Goal: Information Seeking & Learning: Check status

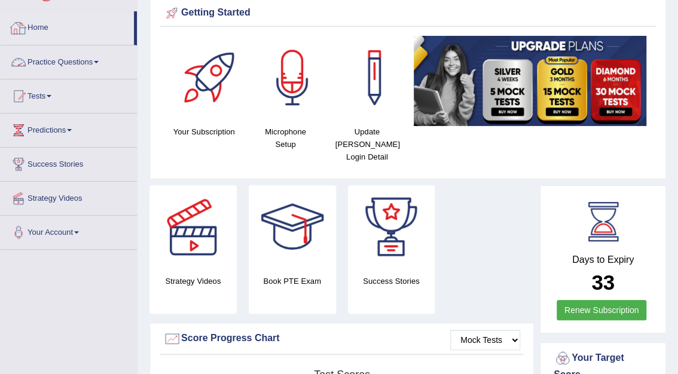
scroll to position [48, 0]
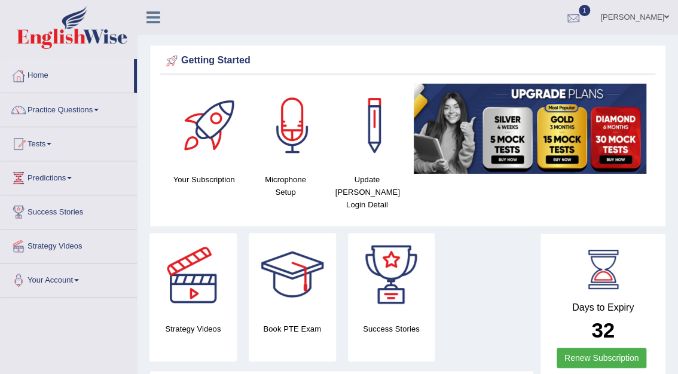
click at [582, 16] on div at bounding box center [573, 18] width 18 height 18
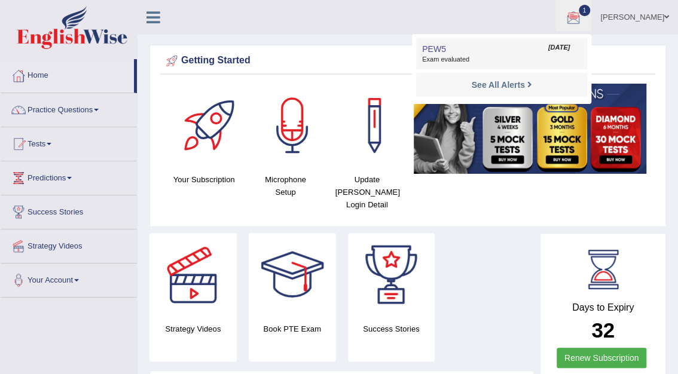
click at [504, 62] on span "Exam evaluated" at bounding box center [501, 60] width 159 height 10
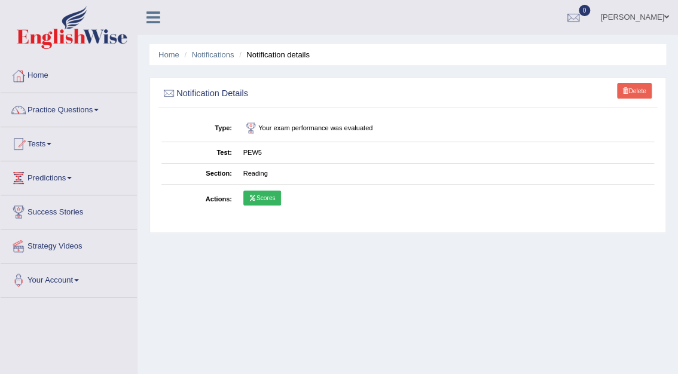
click at [268, 198] on link "Scores" at bounding box center [262, 199] width 38 height 16
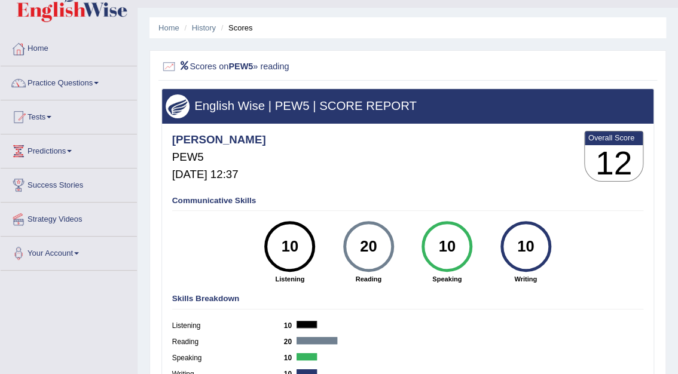
scroll to position [3, 0]
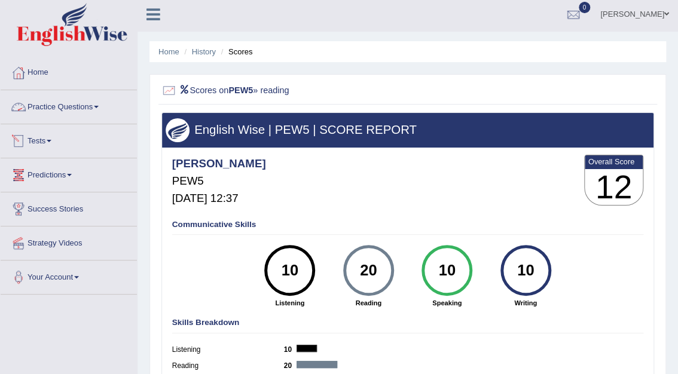
click at [45, 141] on link "Tests" at bounding box center [69, 139] width 136 height 30
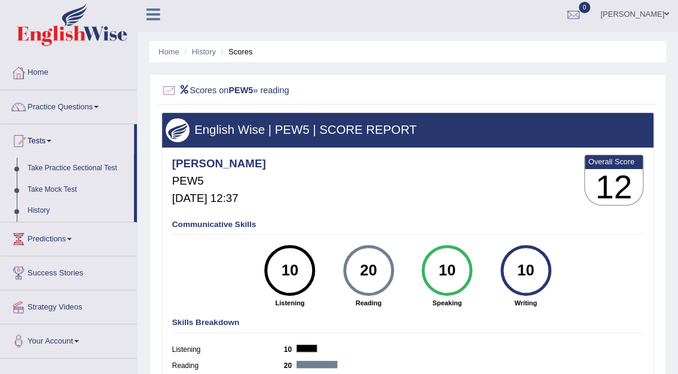
click at [37, 210] on link "History" at bounding box center [78, 211] width 112 height 22
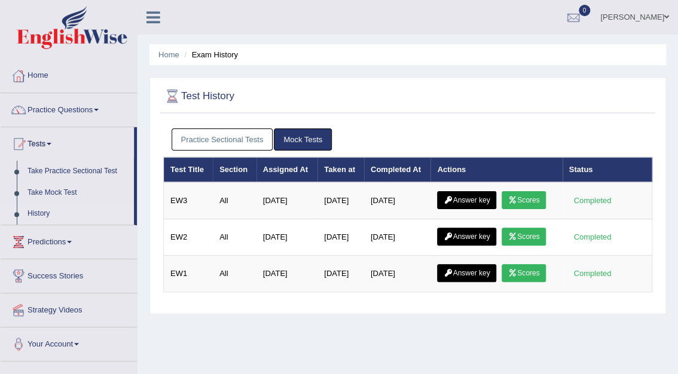
click at [230, 140] on link "Practice Sectional Tests" at bounding box center [222, 139] width 102 height 22
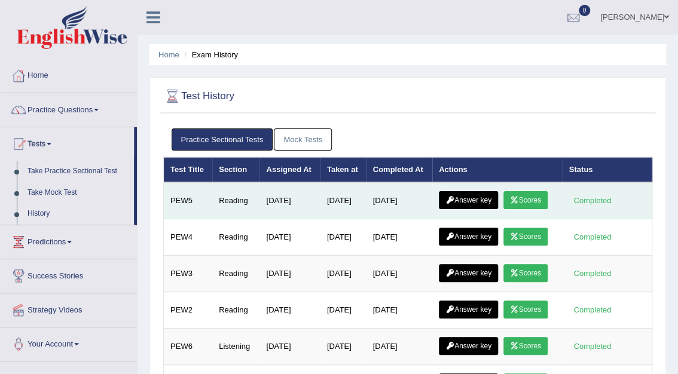
click at [459, 200] on link "Answer key" at bounding box center [468, 200] width 59 height 18
